Goal: Task Accomplishment & Management: Manage account settings

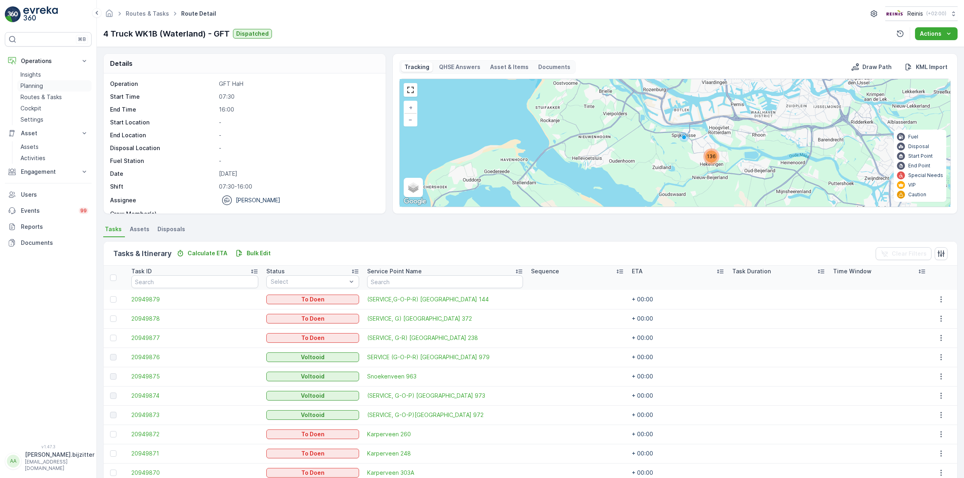
click at [31, 84] on p "Planning" at bounding box center [31, 86] width 22 height 8
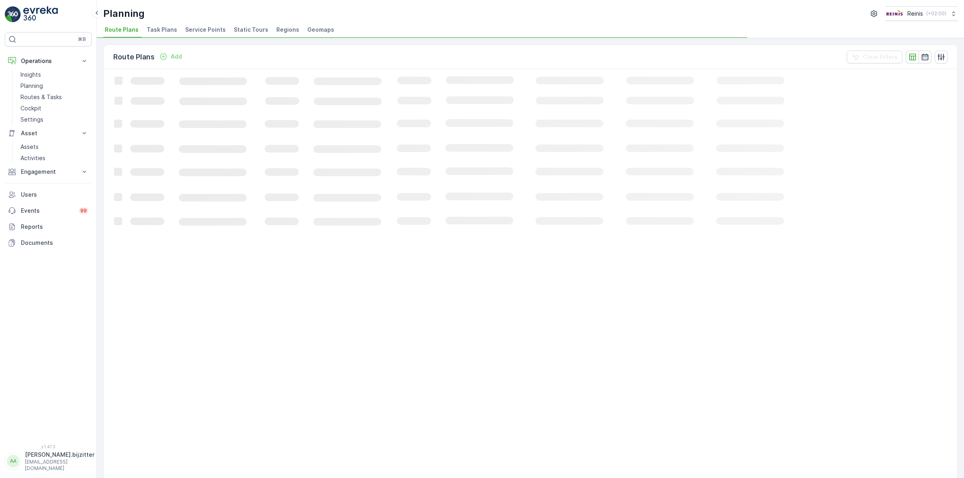
click at [246, 30] on span "Static Tours" at bounding box center [251, 30] width 35 height 8
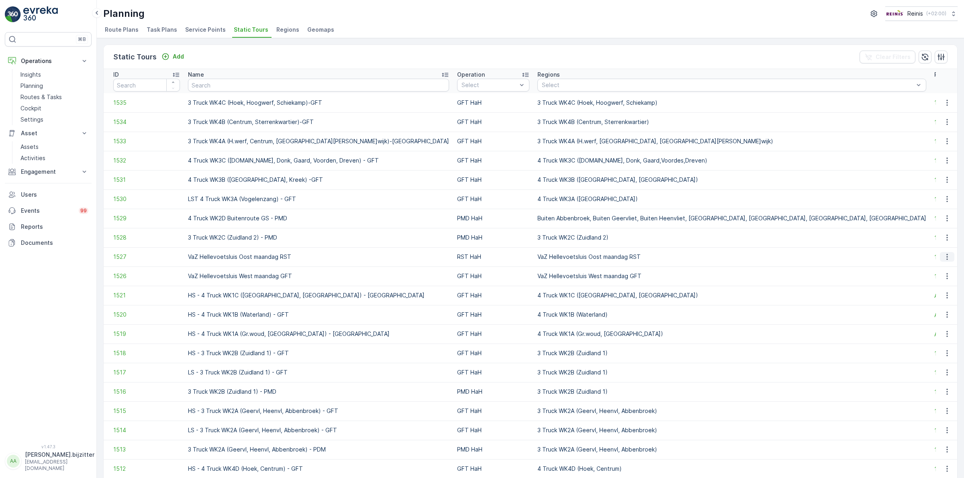
click at [945, 253] on icon "button" at bounding box center [947, 257] width 8 height 8
click at [924, 280] on span "Edit Static Tour" at bounding box center [931, 280] width 42 height 8
click at [943, 259] on icon "button" at bounding box center [947, 257] width 8 height 8
click at [916, 268] on span "See More Details" at bounding box center [933, 269] width 47 height 8
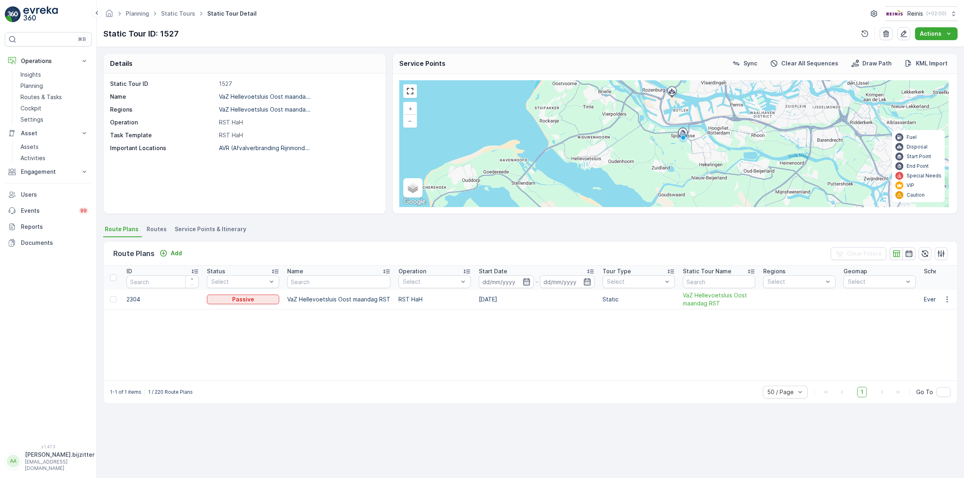
click at [195, 231] on span "Service Points & Itinerary" at bounding box center [211, 229] width 72 height 8
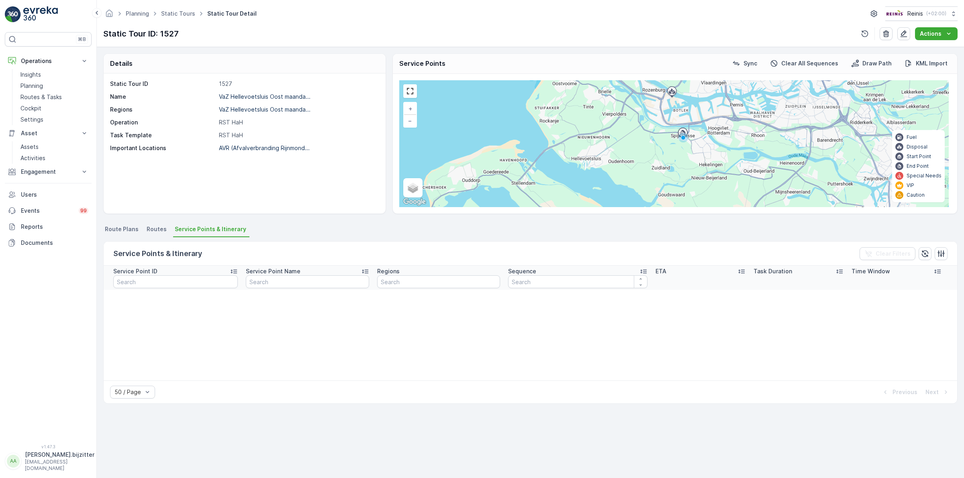
click at [129, 230] on span "Route Plans" at bounding box center [122, 229] width 34 height 8
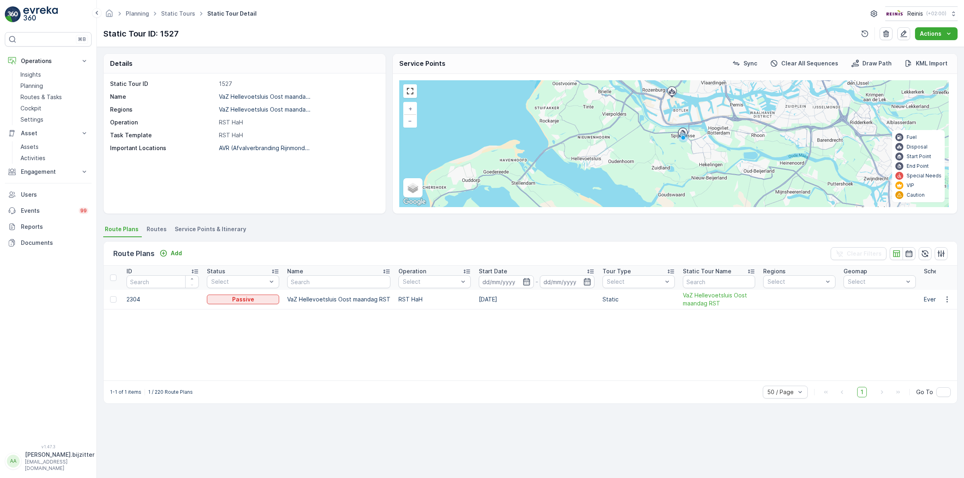
click at [153, 230] on span "Routes" at bounding box center [157, 229] width 20 height 8
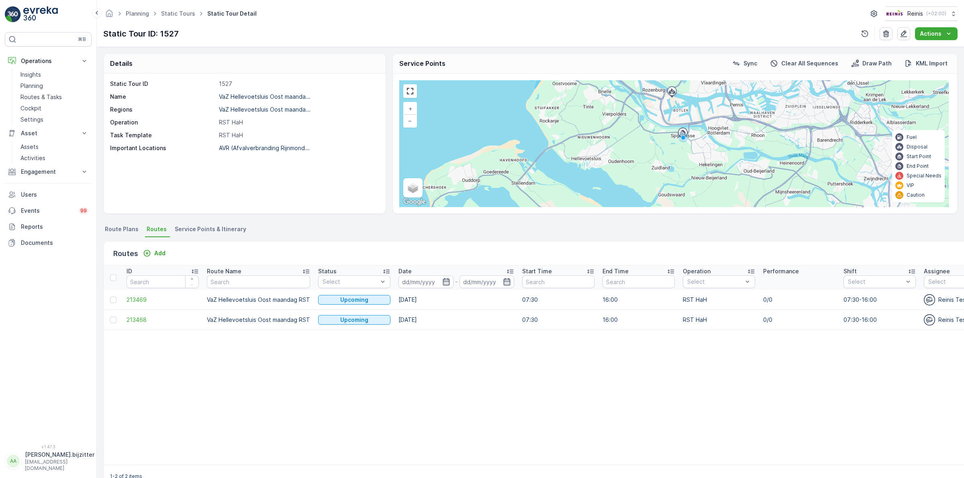
click at [186, 230] on span "Service Points & Itinerary" at bounding box center [211, 229] width 72 height 8
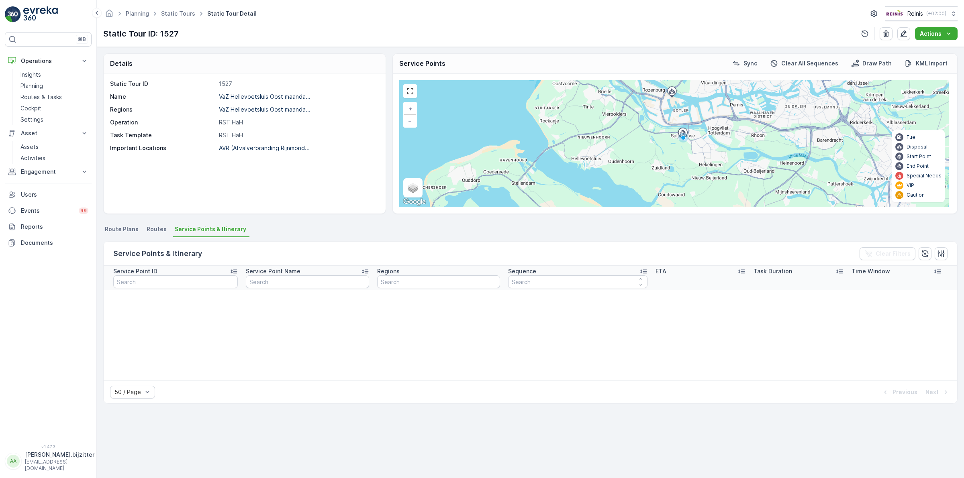
click at [147, 228] on span "Routes" at bounding box center [157, 229] width 20 height 8
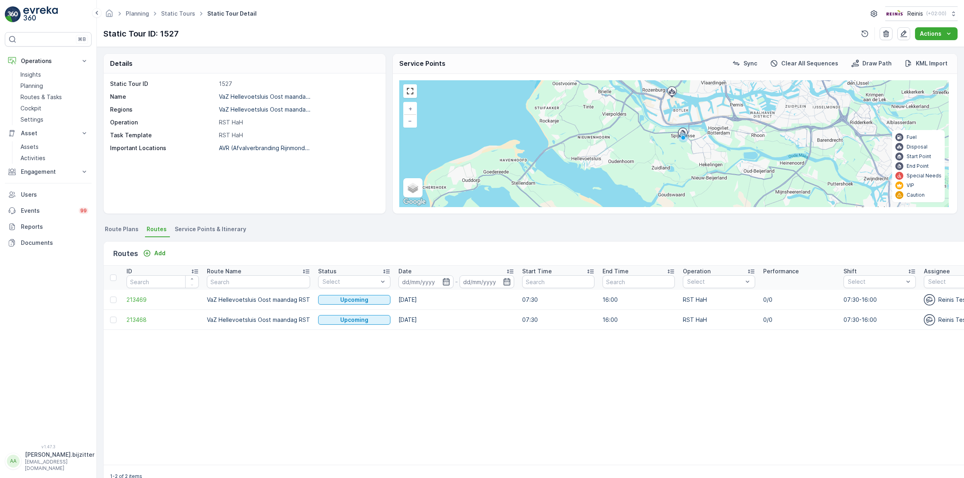
click at [213, 231] on span "Service Points & Itinerary" at bounding box center [211, 229] width 72 height 8
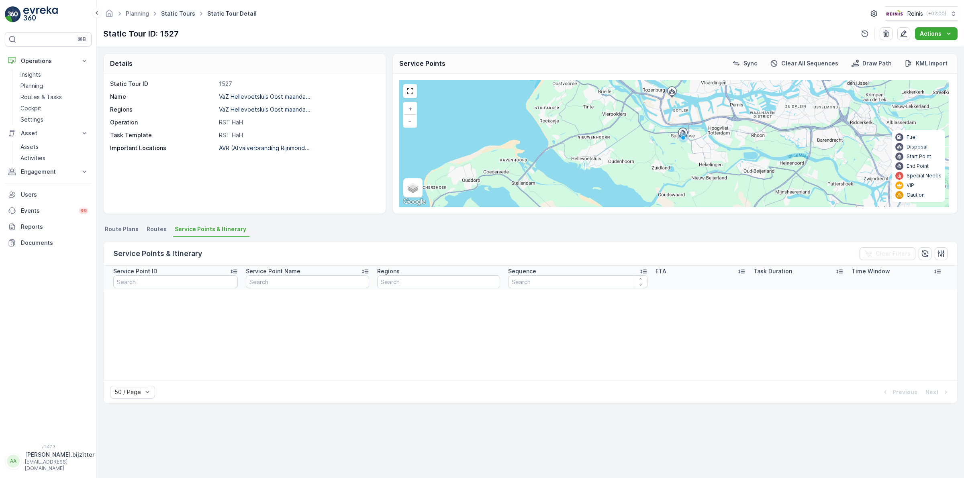
click at [182, 14] on link "Static Tours" at bounding box center [178, 13] width 34 height 7
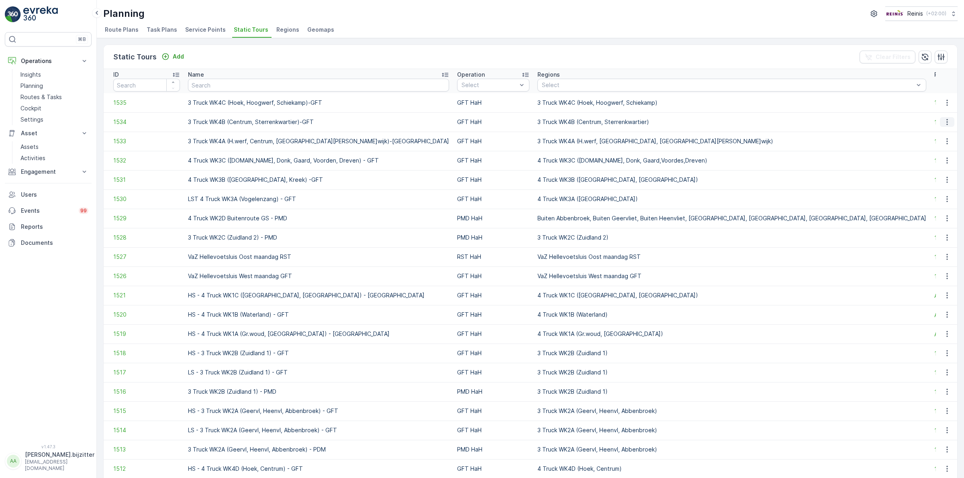
click at [946, 122] on icon "button" at bounding box center [946, 122] width 1 height 6
click at [924, 135] on span "See More Details" at bounding box center [933, 134] width 47 height 8
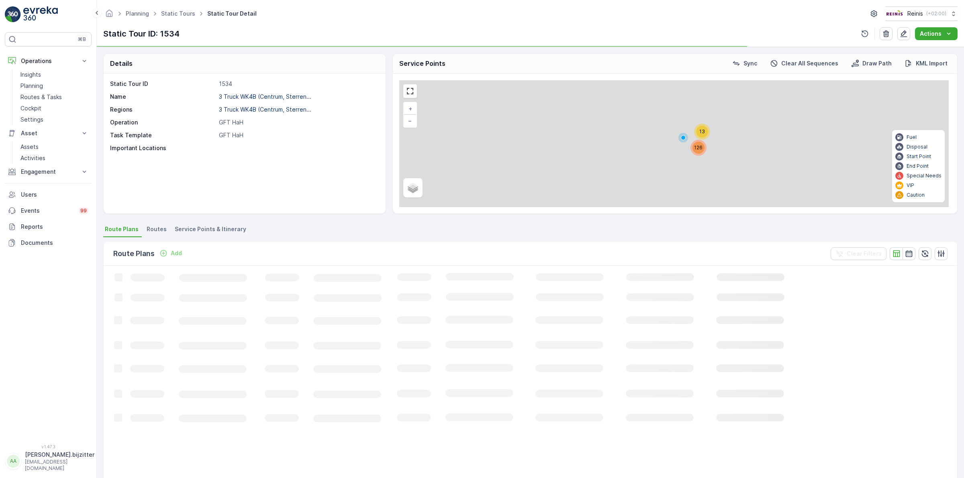
click at [217, 227] on span "Service Points & Itinerary" at bounding box center [211, 229] width 72 height 8
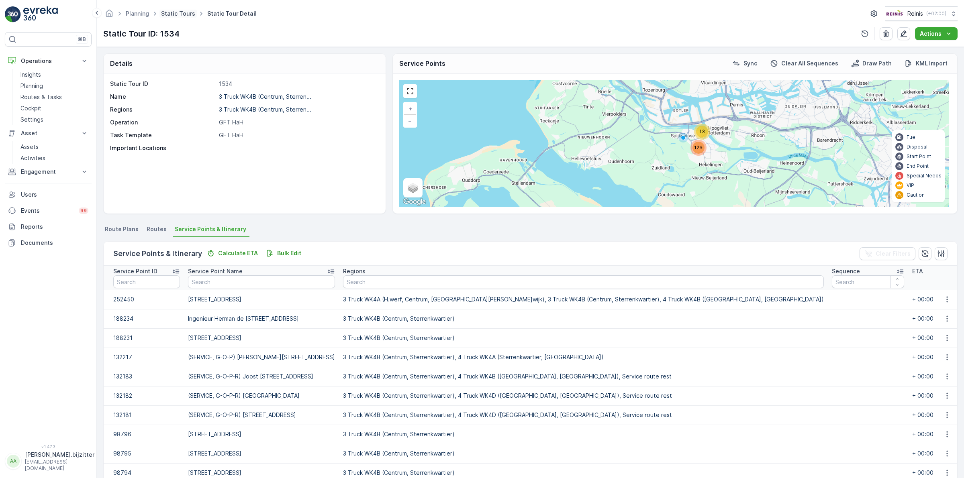
click at [183, 16] on link "Static Tours" at bounding box center [178, 13] width 34 height 7
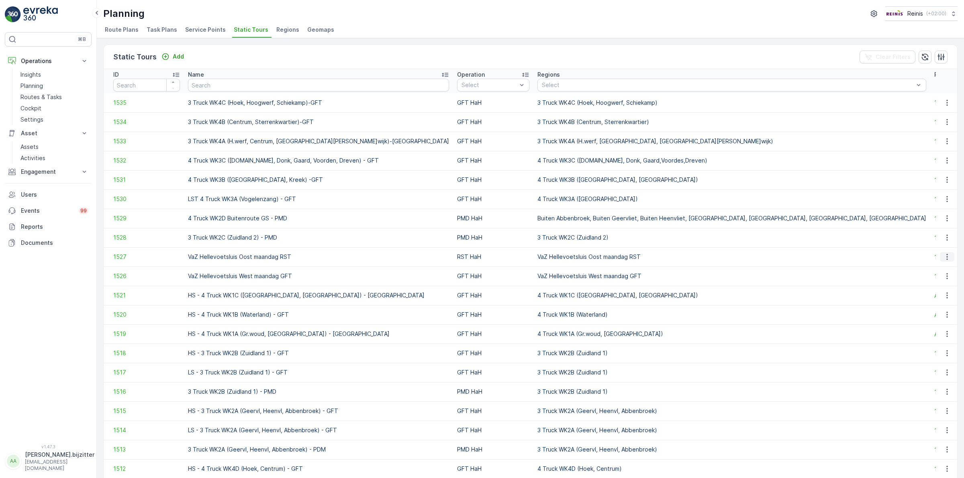
click at [943, 255] on icon "button" at bounding box center [947, 257] width 8 height 8
click at [931, 269] on span "See More Details" at bounding box center [933, 269] width 47 height 8
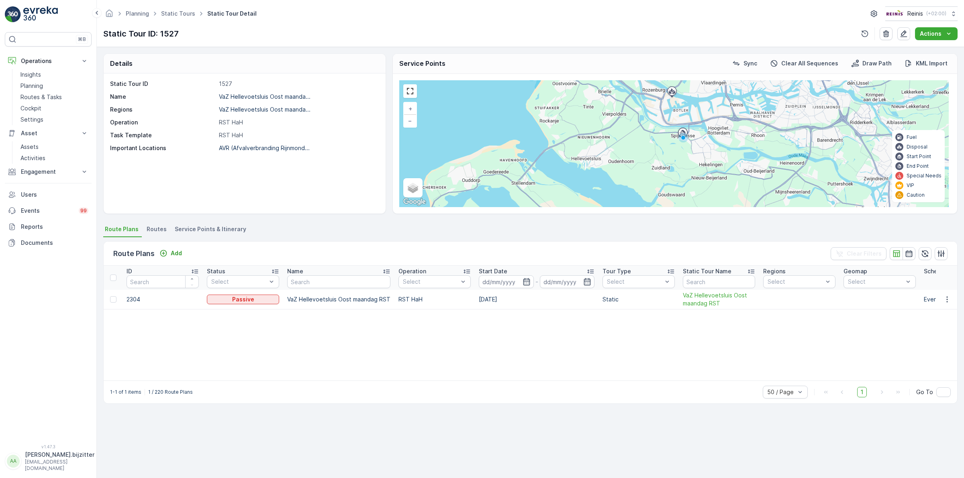
click at [209, 230] on span "Service Points & Itinerary" at bounding box center [211, 229] width 72 height 8
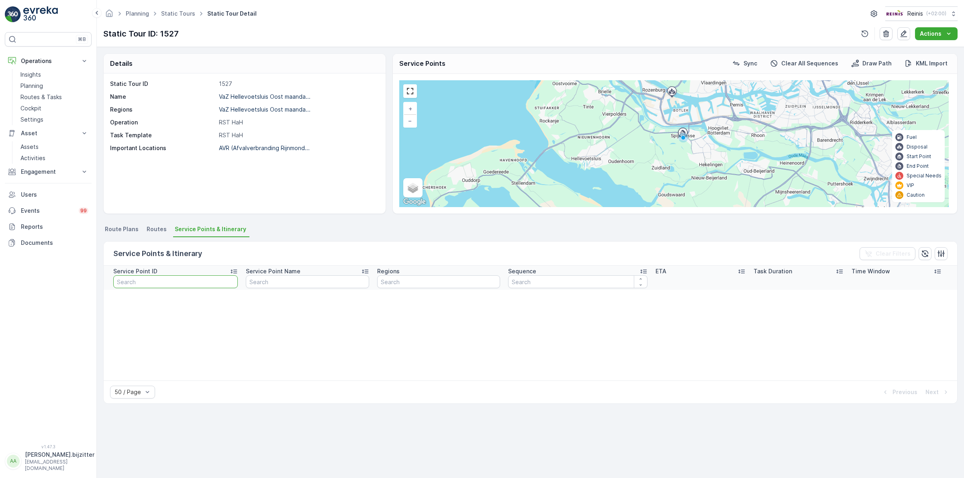
click at [218, 280] on input "text" at bounding box center [175, 282] width 125 height 13
click at [400, 349] on div "Service Point ID Service Point Name Regions Sequence ETA Task Duration Time Win…" at bounding box center [531, 323] width 854 height 115
click at [35, 170] on p "Engagement" at bounding box center [48, 172] width 55 height 8
click at [31, 219] on p "Service Points" at bounding box center [39, 219] width 39 height 8
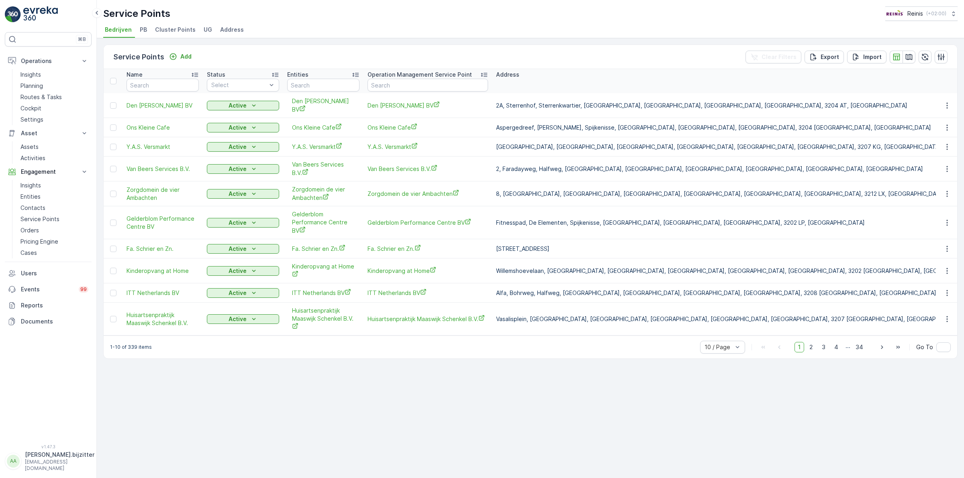
click at [175, 31] on span "Cluster Points" at bounding box center [175, 30] width 41 height 8
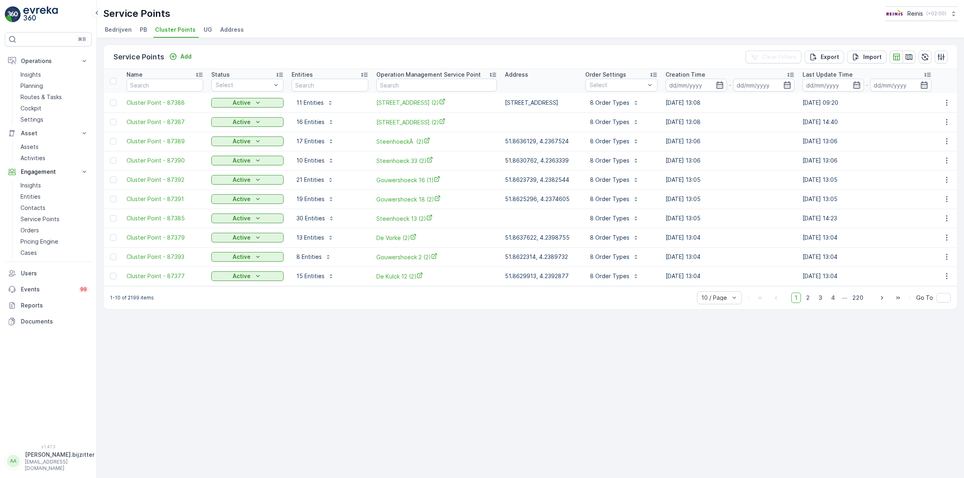
click at [376, 328] on div "Service Points Add Clear Filters Export Import Name Status Select Entities Oper…" at bounding box center [530, 258] width 867 height 440
click at [431, 388] on div "Service Points Add Clear Filters Export Import Name Status Select Entities Oper…" at bounding box center [530, 258] width 867 height 440
click at [37, 73] on p "Insights" at bounding box center [30, 75] width 20 height 8
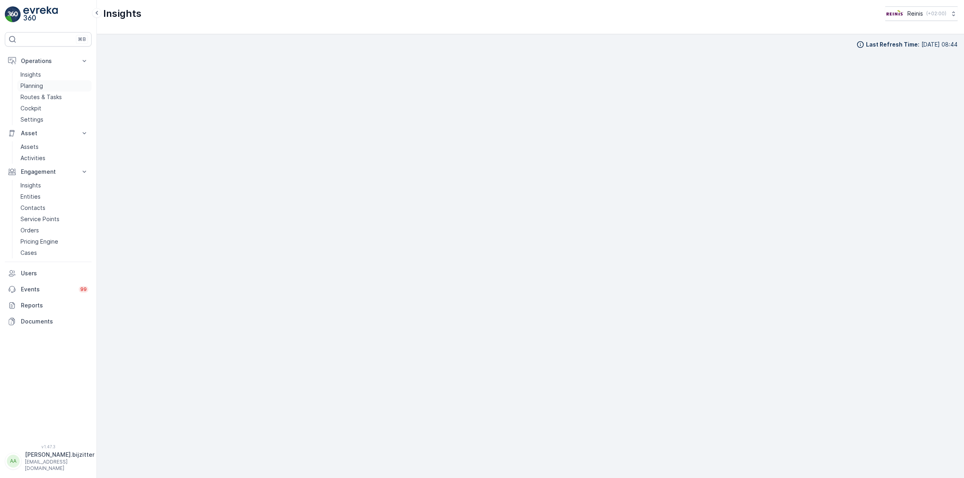
click at [38, 83] on p "Planning" at bounding box center [31, 86] width 22 height 8
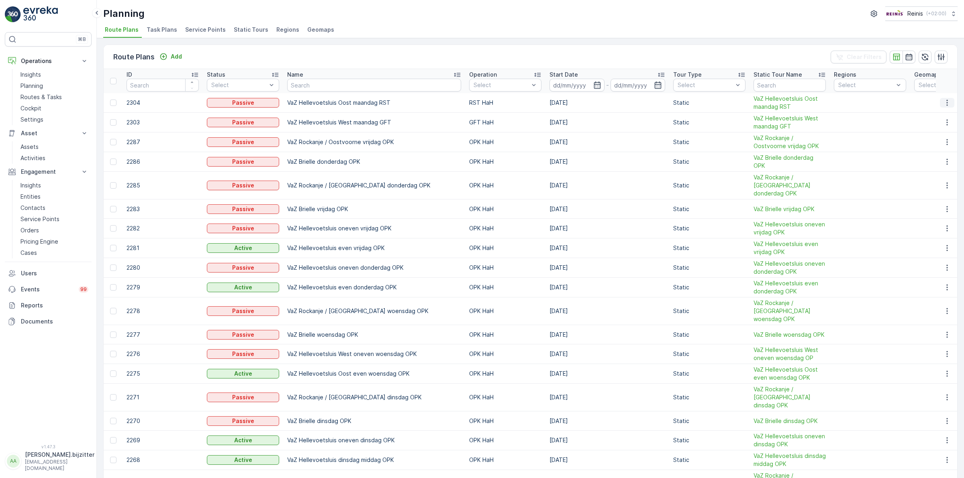
click at [943, 103] on icon "button" at bounding box center [947, 103] width 8 height 8
click at [932, 113] on span "Edit Route Plan" at bounding box center [939, 115] width 41 height 8
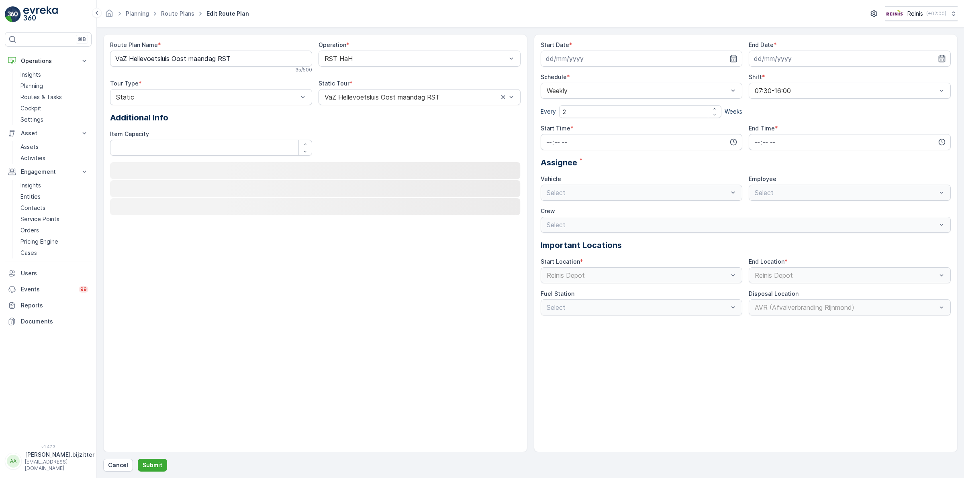
type input "[DATE]"
type input "07:30"
type input "16:00"
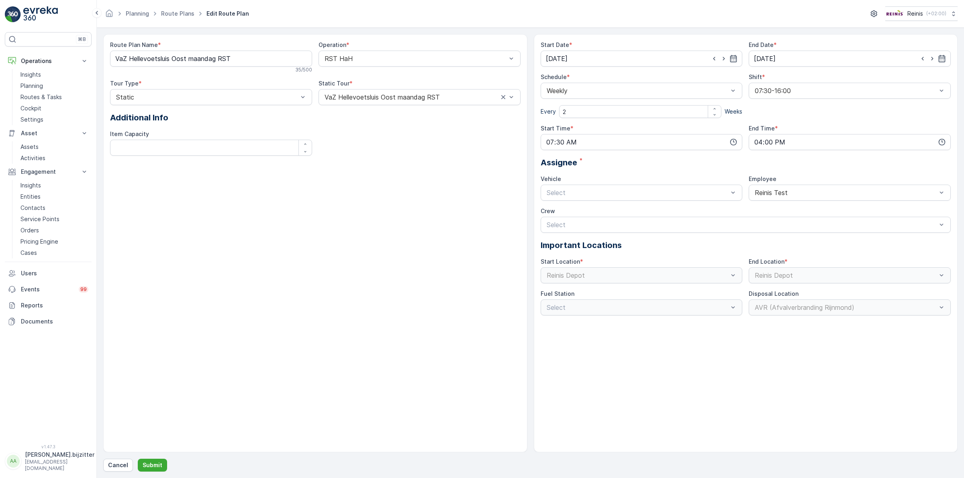
click at [473, 176] on div "Route Plan Name * VaZ Hellevoetsluis Oost maandag RST 35 / 500 Operation * RST …" at bounding box center [315, 243] width 424 height 419
click at [473, 175] on div "Route Plan Name * VaZ Hellevoetsluis Oost maandag RST 35 / 500 Operation * RST …" at bounding box center [315, 243] width 424 height 419
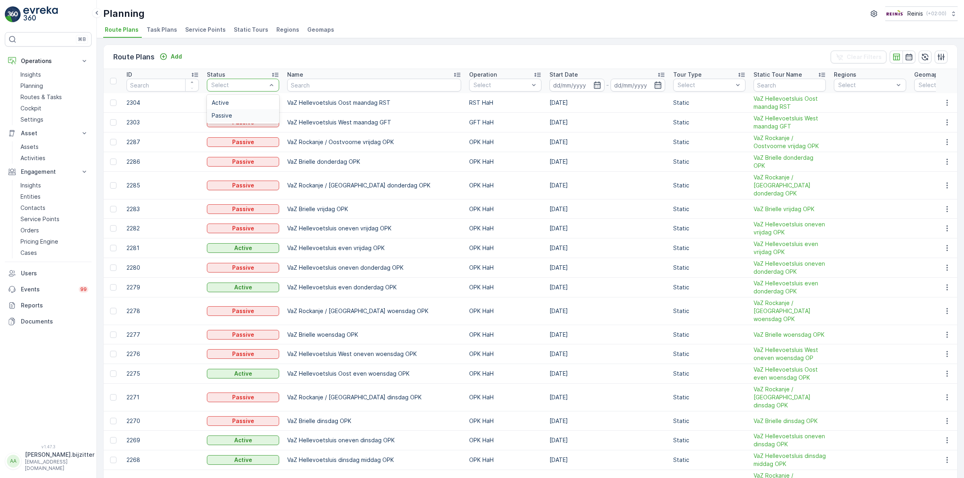
click at [230, 116] on span "Passive" at bounding box center [222, 115] width 20 height 6
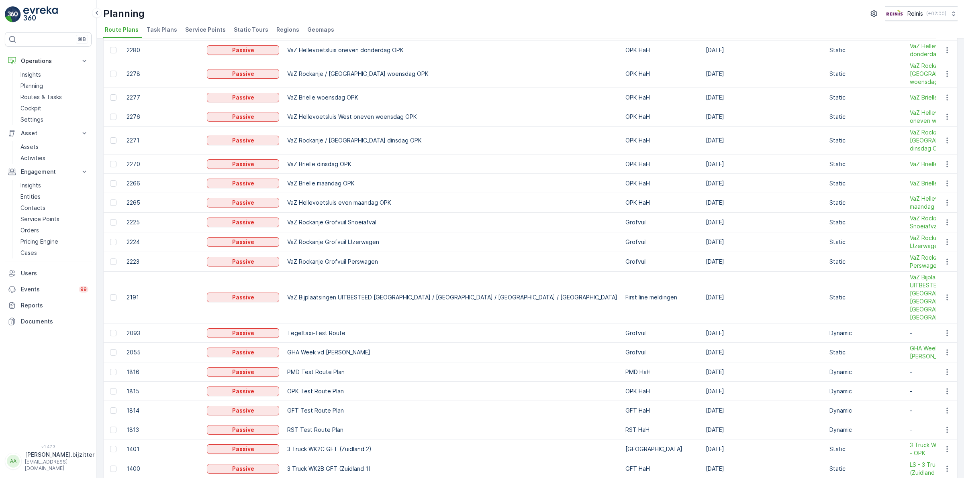
scroll to position [201, 0]
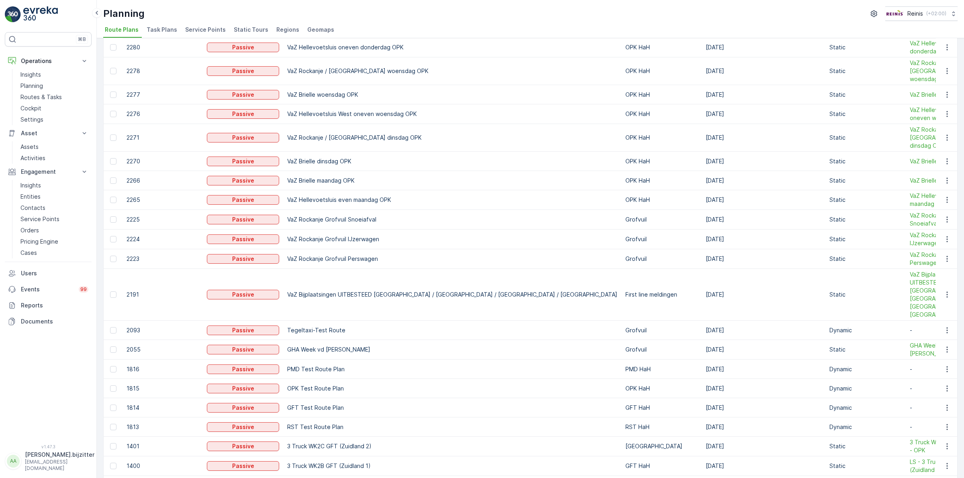
click at [310, 269] on td "VaZ Bijplaatsingen UITBESTEED [GEOGRAPHIC_DATA] / [GEOGRAPHIC_DATA] / [GEOGRAPH…" at bounding box center [452, 295] width 338 height 52
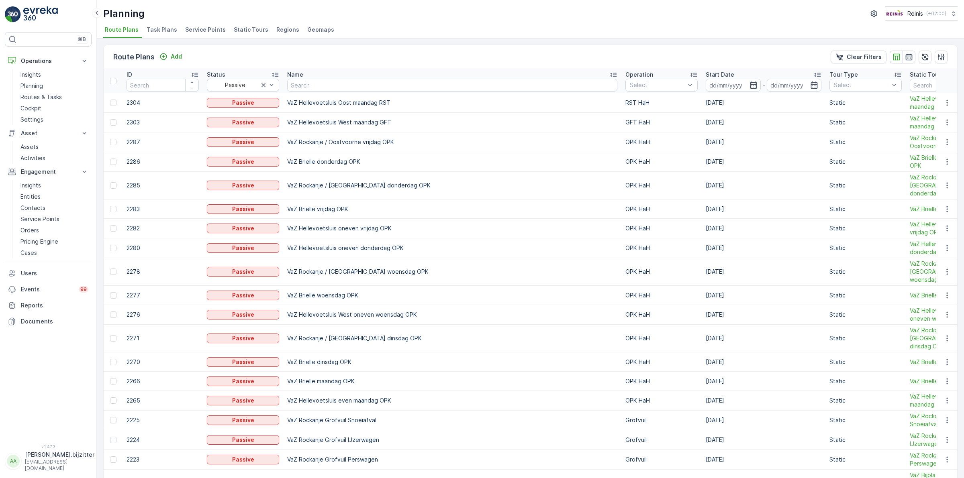
click at [155, 28] on span "Task Plans" at bounding box center [162, 30] width 31 height 8
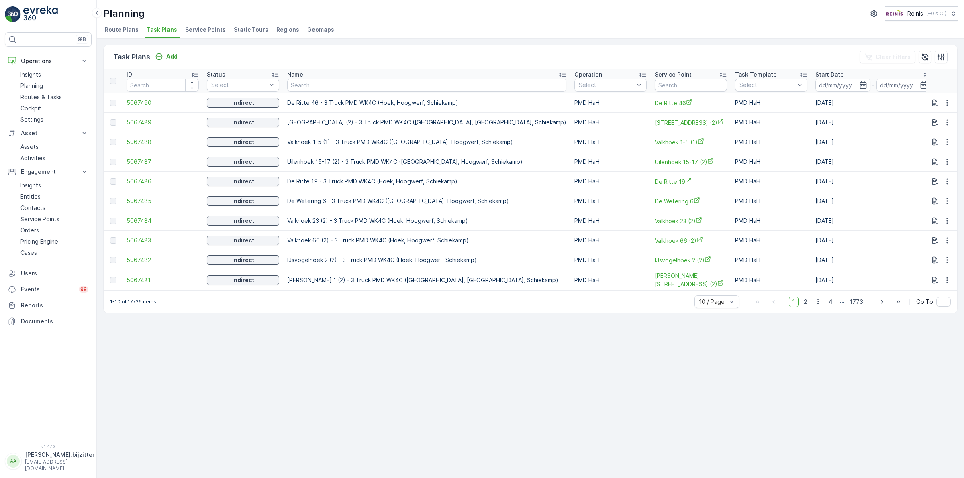
click at [200, 31] on span "Service Points" at bounding box center [205, 30] width 41 height 8
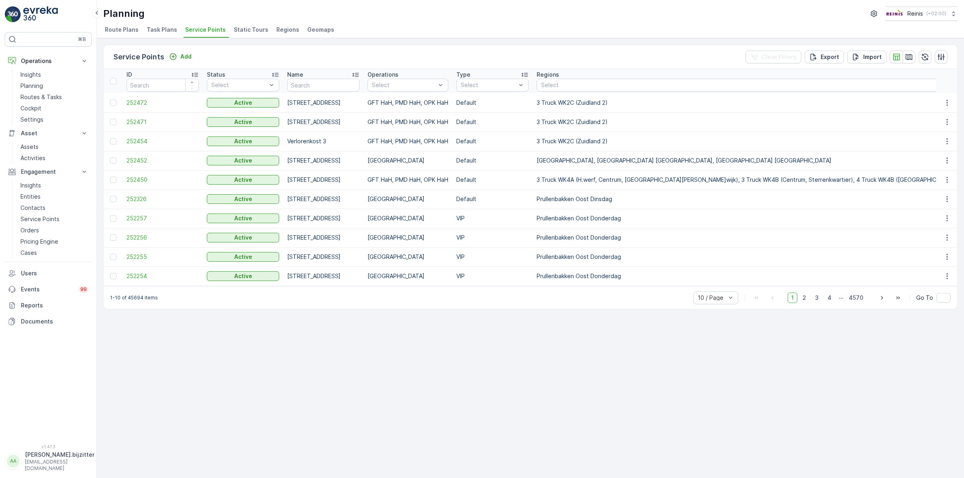
click at [245, 32] on span "Static Tours" at bounding box center [251, 30] width 35 height 8
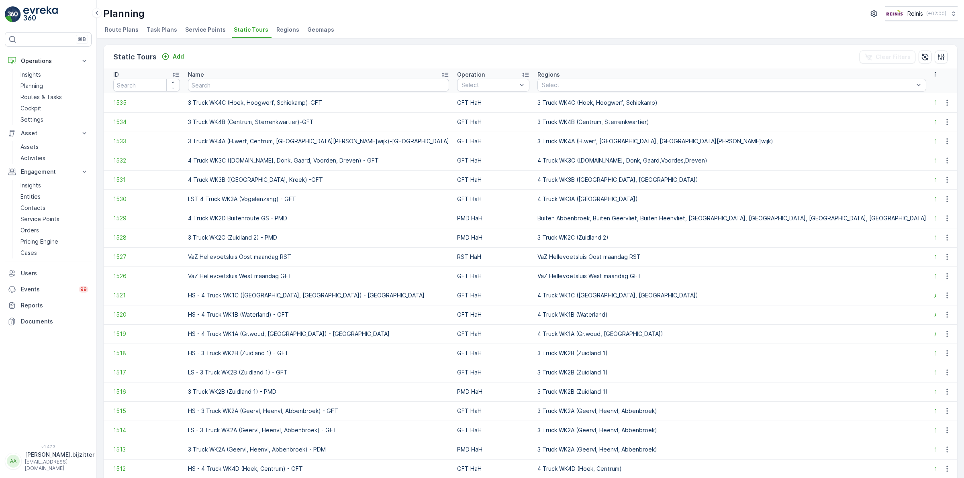
click at [280, 29] on span "Regions" at bounding box center [287, 30] width 23 height 8
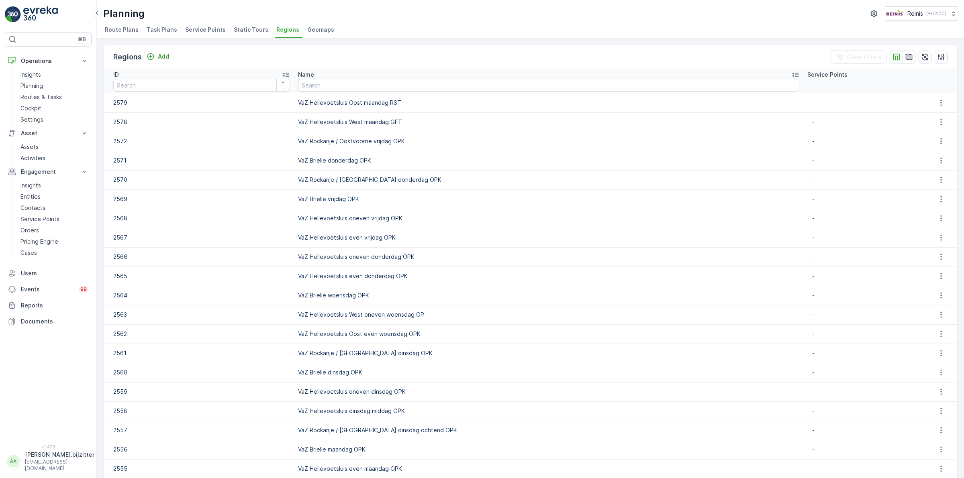
click at [382, 49] on div "Regions Add Clear Filters" at bounding box center [531, 57] width 854 height 24
